Goal: Check status: Check status

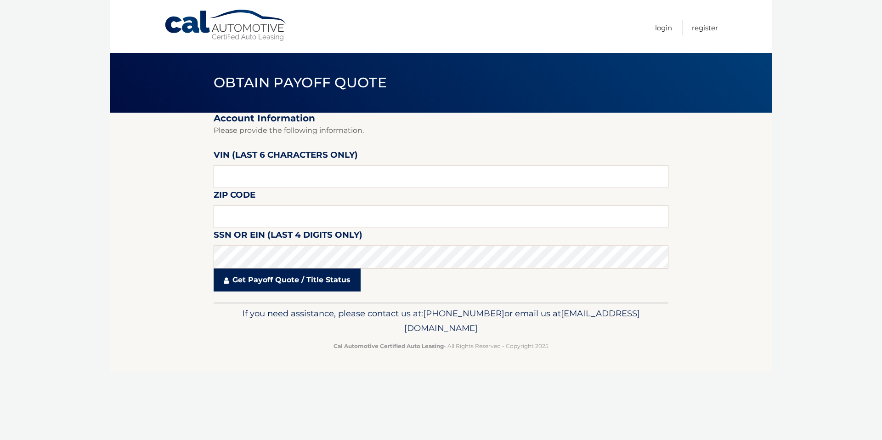
click at [349, 273] on link "Get Payoff Quote / Title Status" at bounding box center [287, 279] width 147 height 23
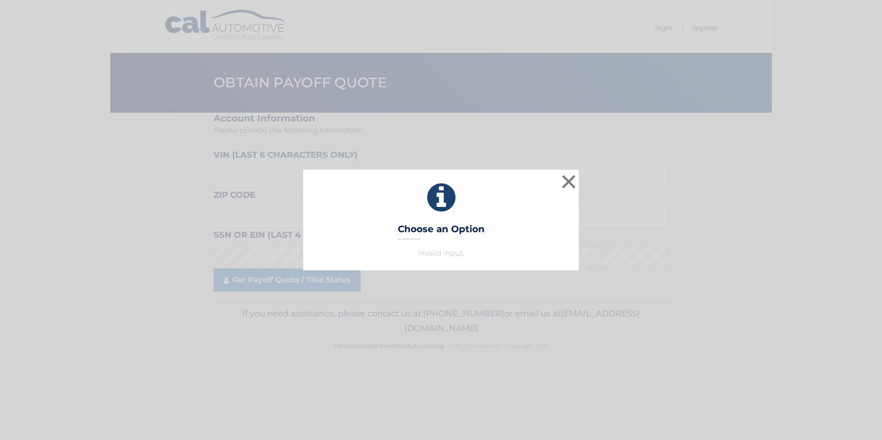
click at [352, 265] on div "× Choose an Option Invalid input. This is what you see on secong view" at bounding box center [441, 219] width 276 height 100
click at [570, 175] on button "×" at bounding box center [568, 181] width 18 height 18
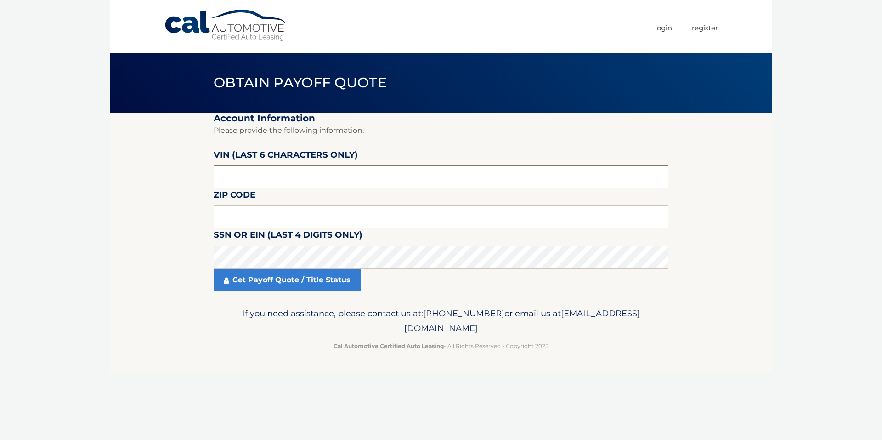
click at [368, 178] on input "text" at bounding box center [441, 176] width 455 height 23
type input "406781"
click at [386, 215] on input "text" at bounding box center [441, 216] width 455 height 23
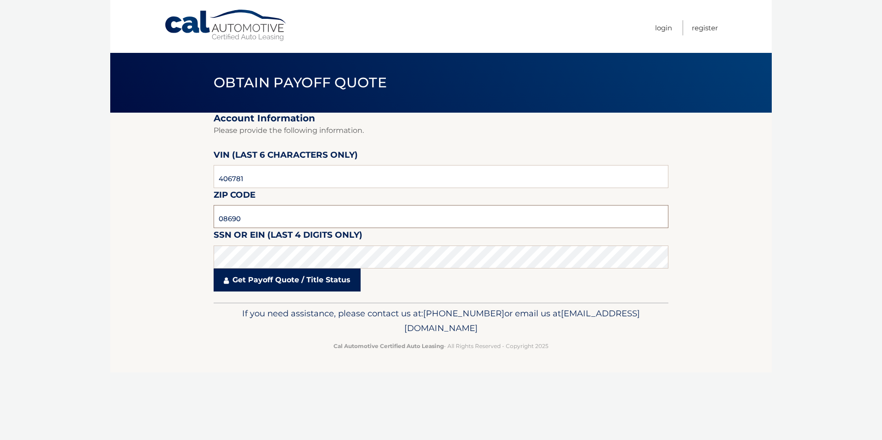
type input "08690"
click at [345, 282] on link "Get Payoff Quote / Title Status" at bounding box center [287, 279] width 147 height 23
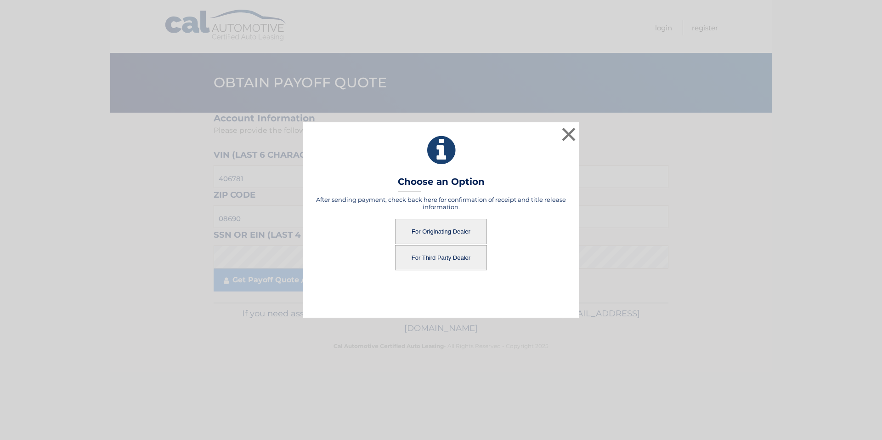
click at [442, 230] on button "For Originating Dealer" at bounding box center [441, 231] width 92 height 25
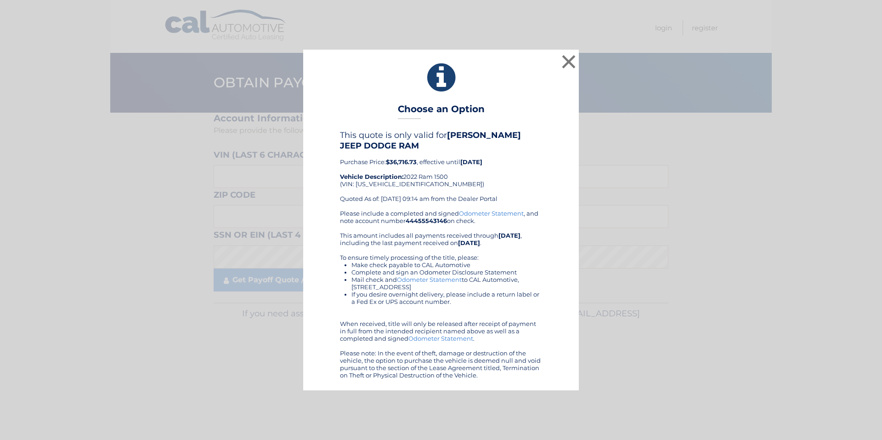
click at [695, 284] on div "× Choose an Option This quote is only valid for LUCAS CHRYSLER JEEP DODGE RAM P…" at bounding box center [441, 220] width 874 height 340
